Goal: Transaction & Acquisition: Purchase product/service

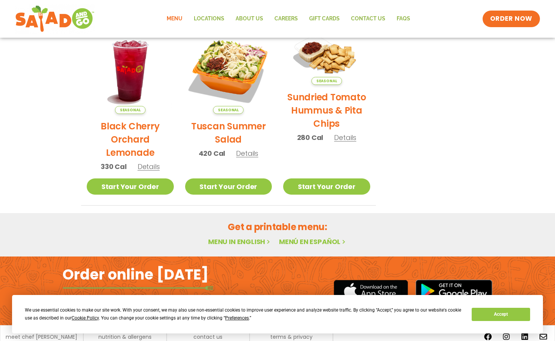
scroll to position [407, 0]
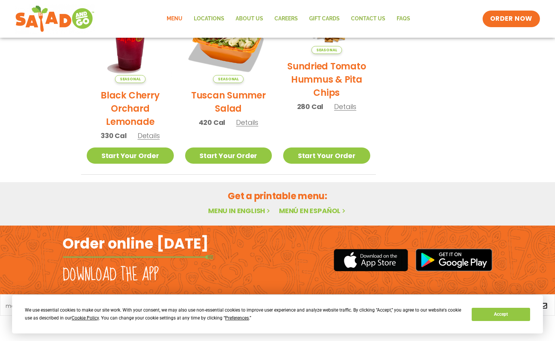
click at [245, 213] on link "Menu in English" at bounding box center [239, 210] width 63 height 9
click at [504, 23] on span "ORDER NOW" at bounding box center [511, 19] width 47 height 10
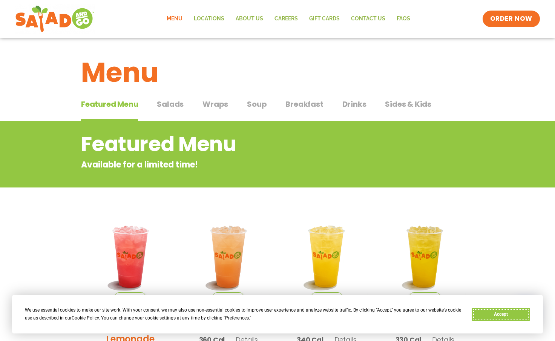
click at [509, 312] on button "Accept" at bounding box center [501, 314] width 58 height 13
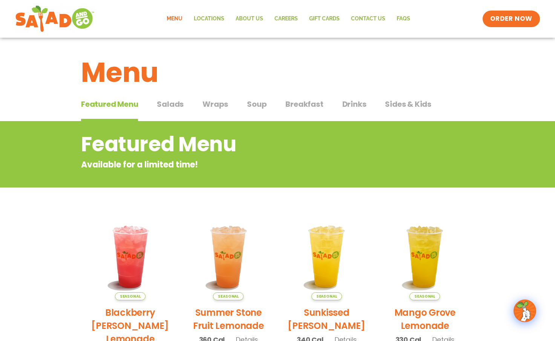
click at [176, 16] on link "Menu" at bounding box center [174, 18] width 27 height 17
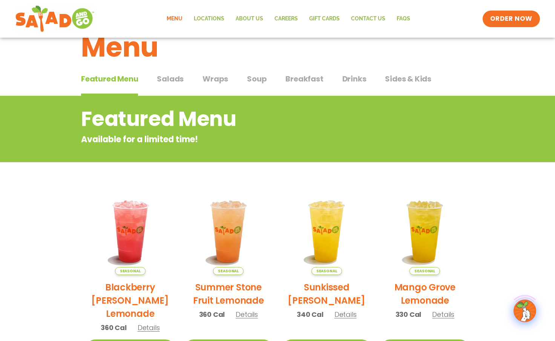
scroll to position [21, 0]
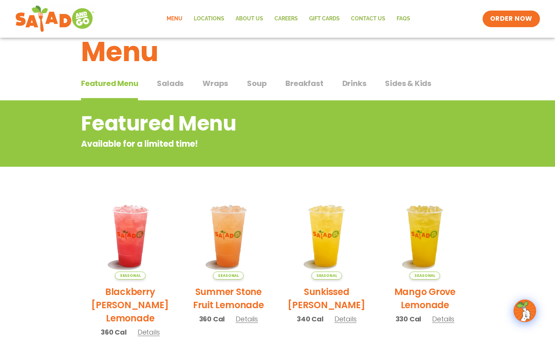
click at [181, 83] on span "Salads" at bounding box center [170, 83] width 27 height 11
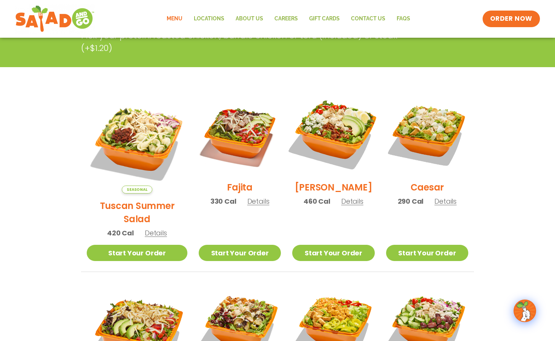
scroll to position [253, 0]
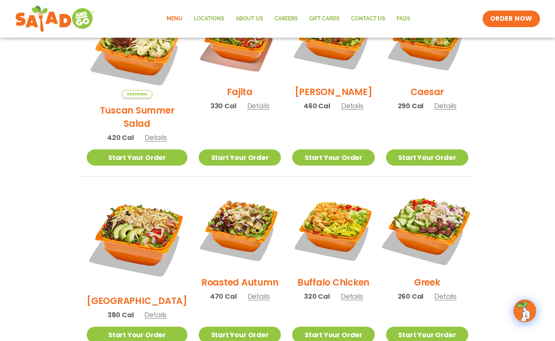
click at [434, 224] on img at bounding box center [427, 229] width 97 height 97
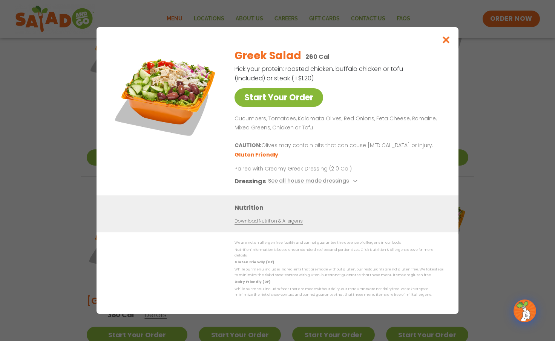
click at [311, 103] on link "Start Your Order" at bounding box center [278, 97] width 89 height 18
